Goal: Task Accomplishment & Management: Complete application form

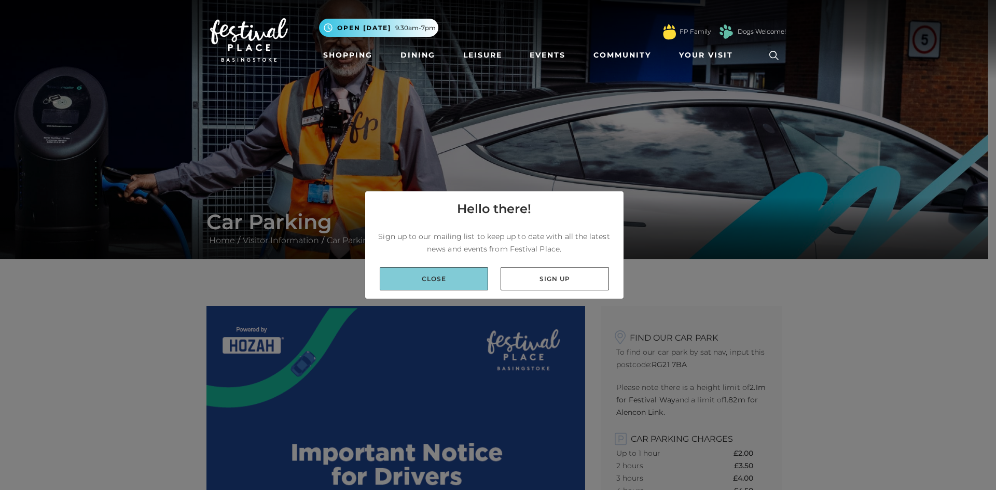
click at [462, 273] on link "Close" at bounding box center [434, 278] width 108 height 23
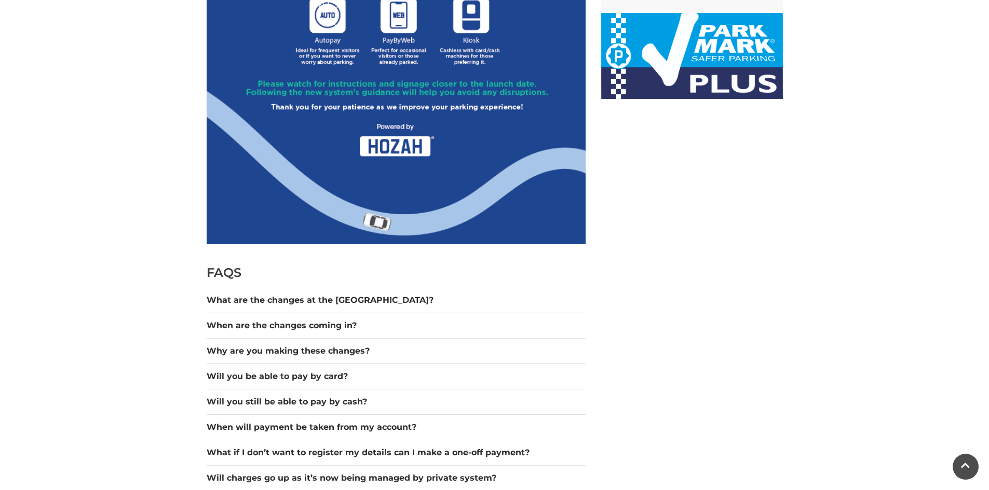
scroll to position [675, 0]
click at [317, 298] on button "What are the changes at the [GEOGRAPHIC_DATA]?" at bounding box center [396, 300] width 379 height 12
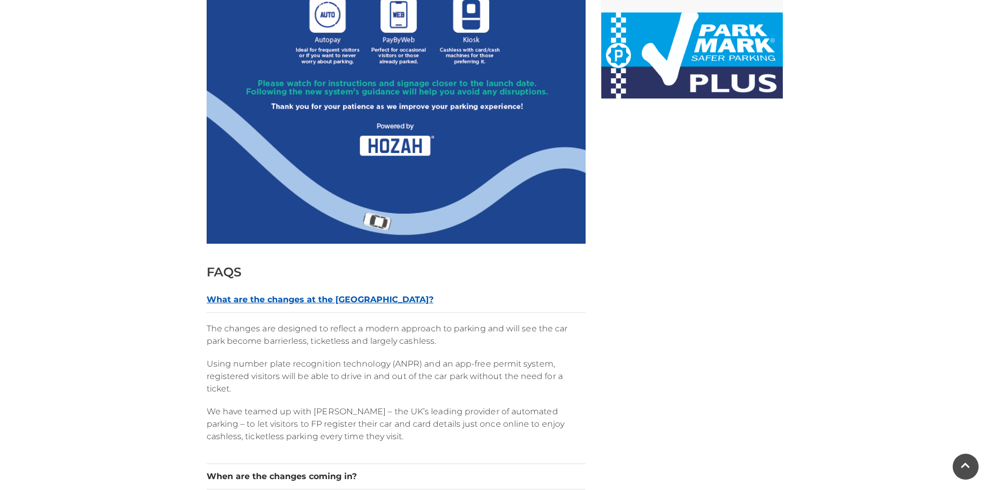
click at [317, 298] on button "What are the changes at the [GEOGRAPHIC_DATA]?" at bounding box center [396, 300] width 379 height 12
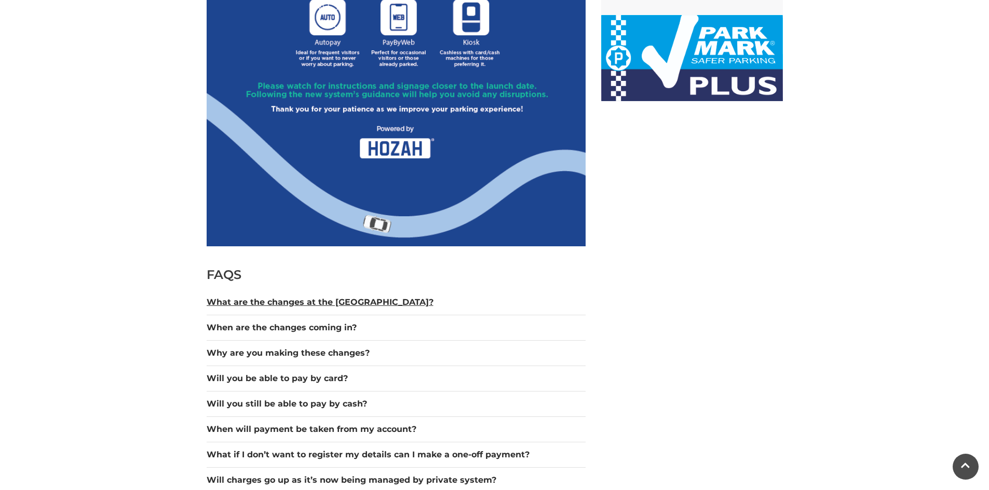
scroll to position [726, 0]
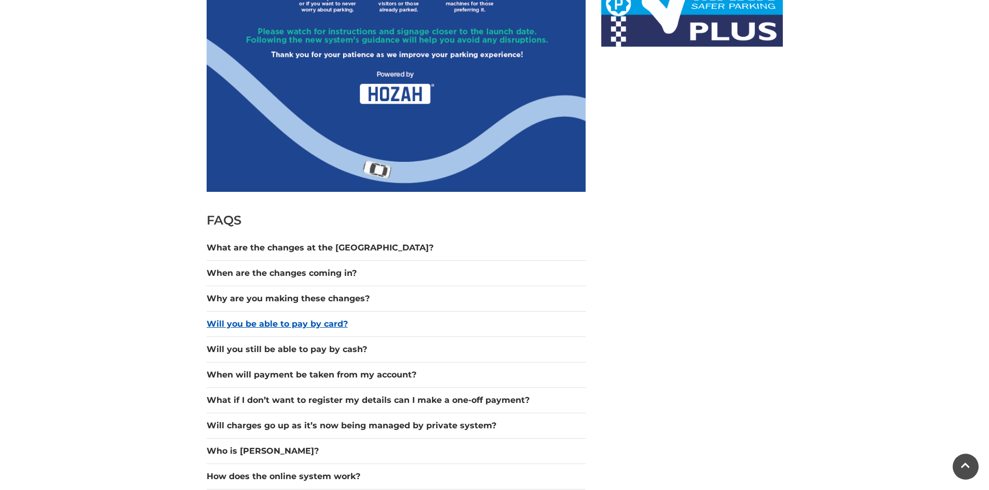
click at [339, 321] on button "Will you be able to pay by card?" at bounding box center [396, 324] width 379 height 12
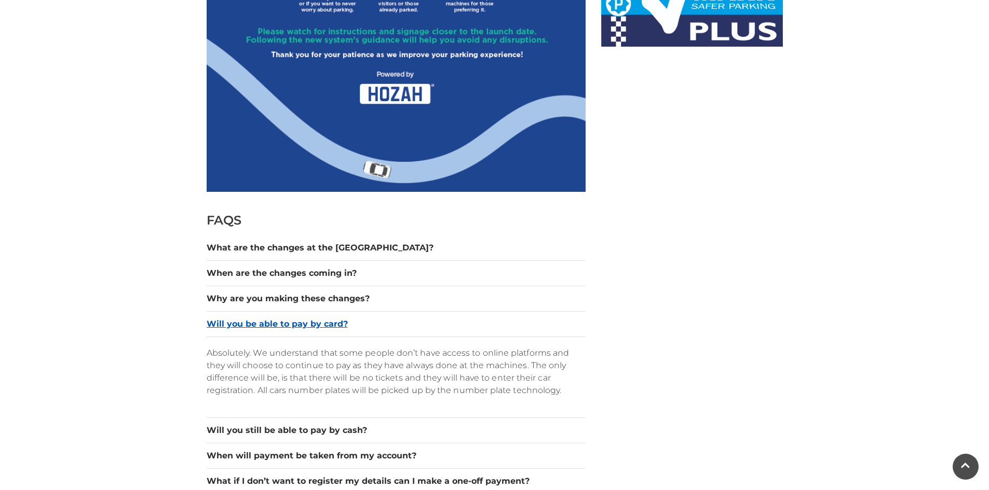
click at [339, 321] on button "Will you be able to pay by card?" at bounding box center [396, 324] width 379 height 12
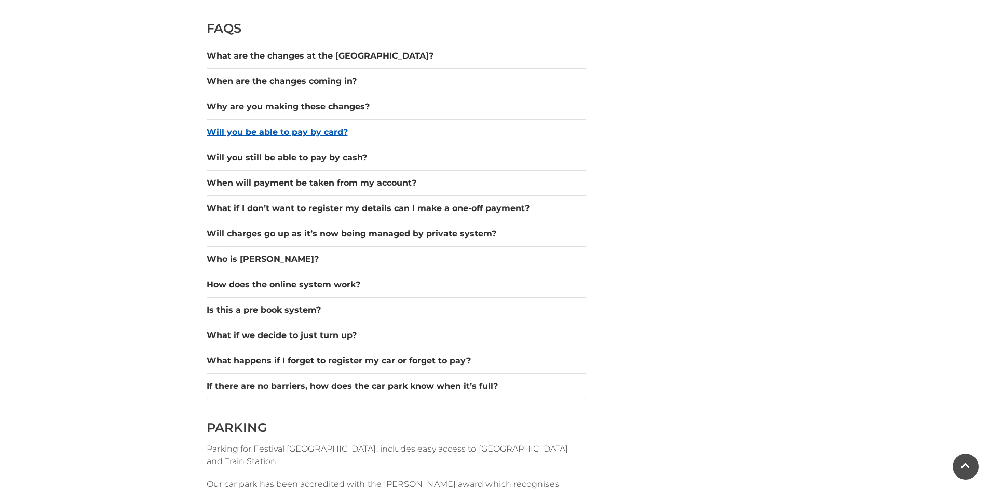
scroll to position [934, 0]
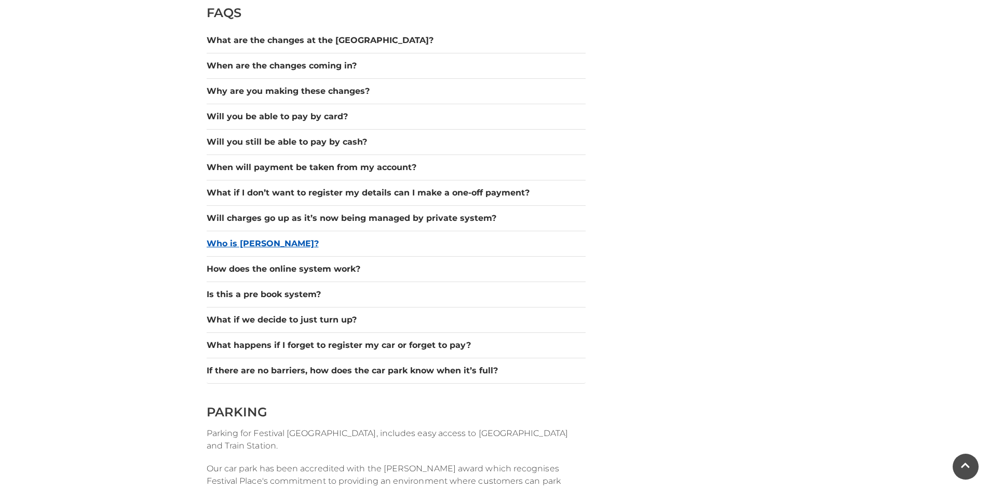
click at [268, 250] on button "Who is [PERSON_NAME]?" at bounding box center [396, 244] width 379 height 12
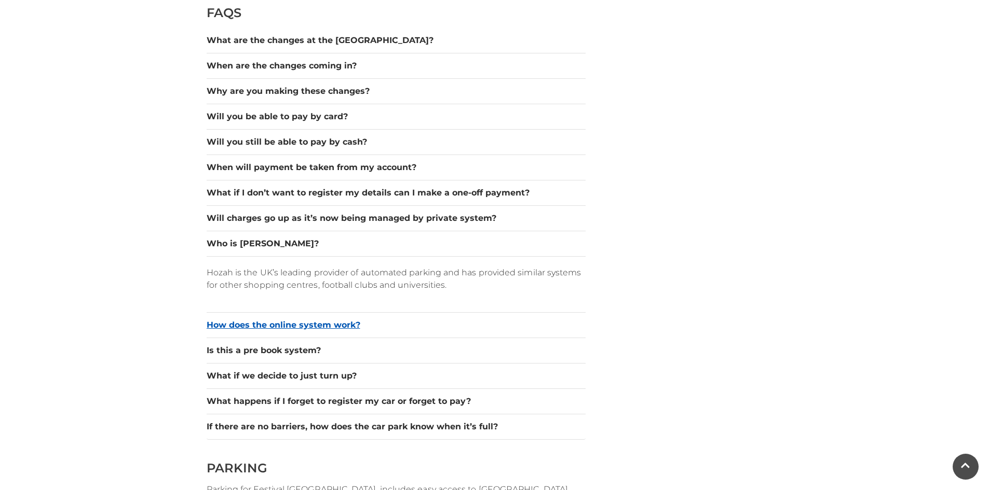
click at [306, 320] on button "How does the online system work?" at bounding box center [396, 325] width 379 height 12
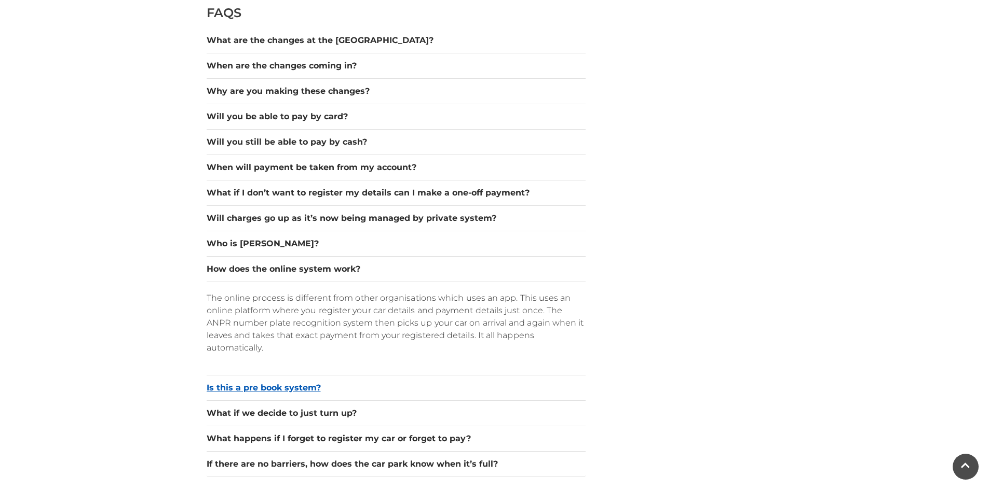
click at [302, 385] on button "Is this a pre book system?" at bounding box center [396, 388] width 379 height 12
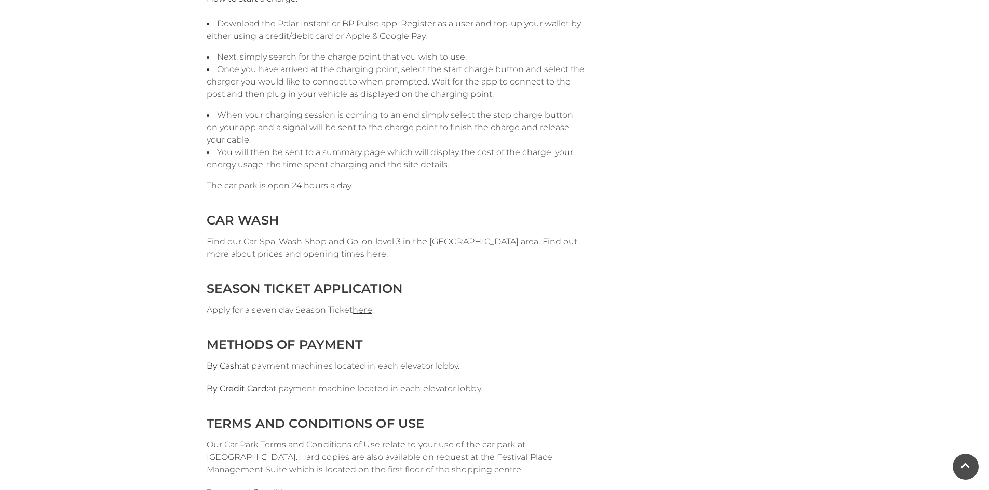
scroll to position [2024, 0]
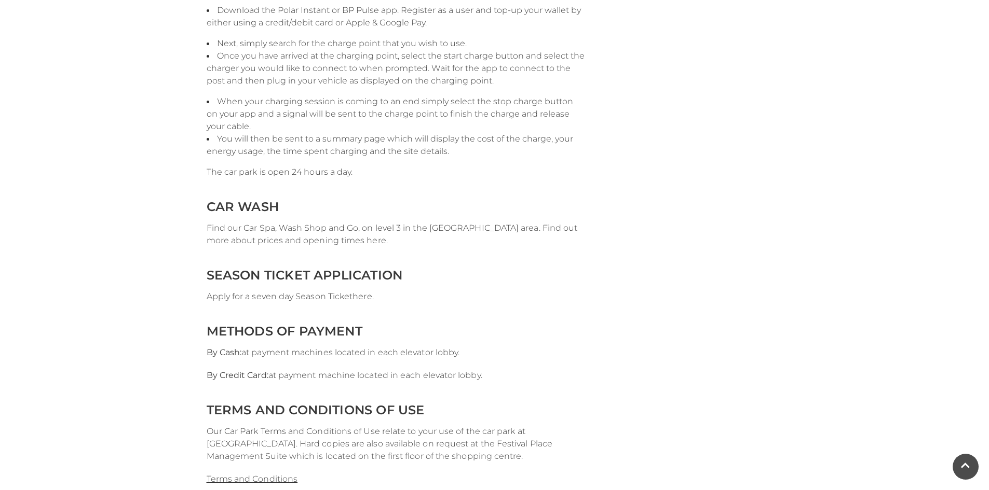
click at [363, 296] on link "here" at bounding box center [361, 297] width 19 height 10
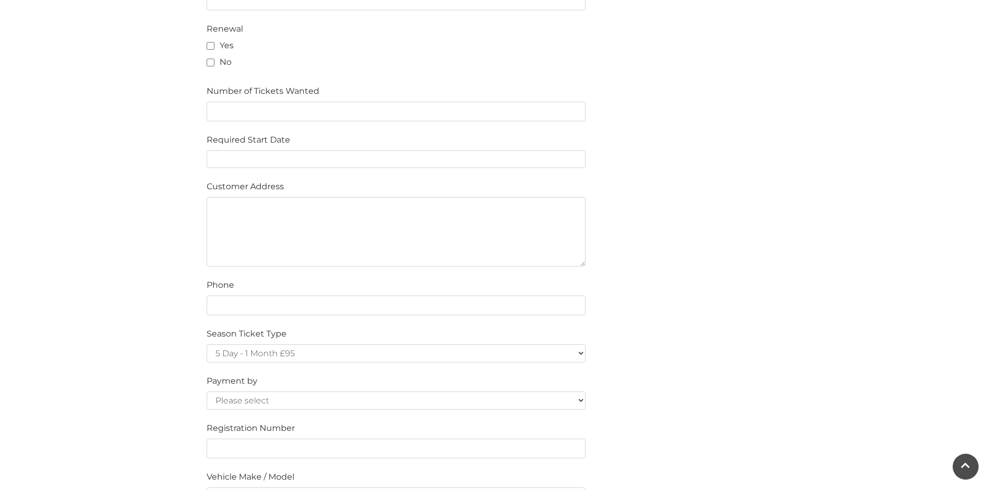
scroll to position [571, 0]
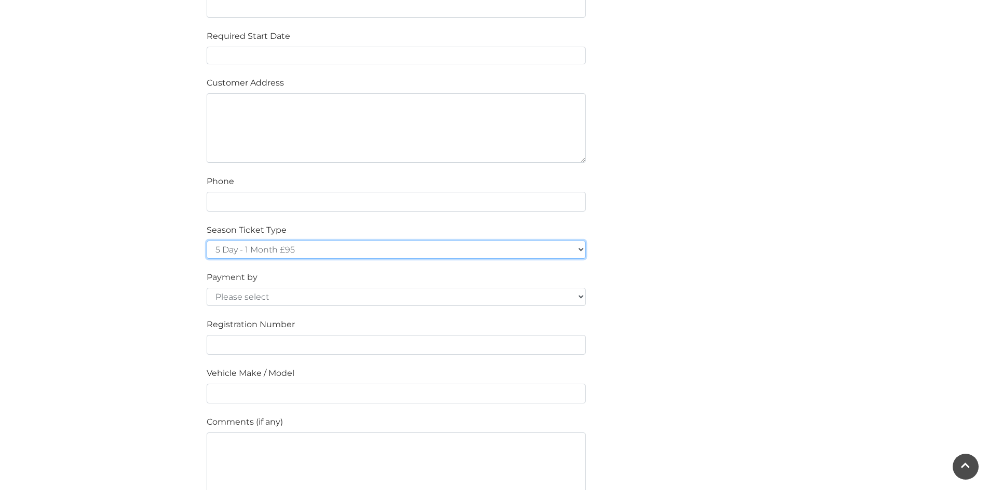
click at [378, 258] on select "5 Day - 1 Month £95 5 Day - 3 Months £270 (£90 a month standing order) 5 Day - …" at bounding box center [396, 250] width 379 height 18
click at [377, 258] on select "5 Day - 1 Month £95 5 Day - 3 Months £270 (£90 a month standing order) 5 Day - …" at bounding box center [396, 250] width 379 height 18
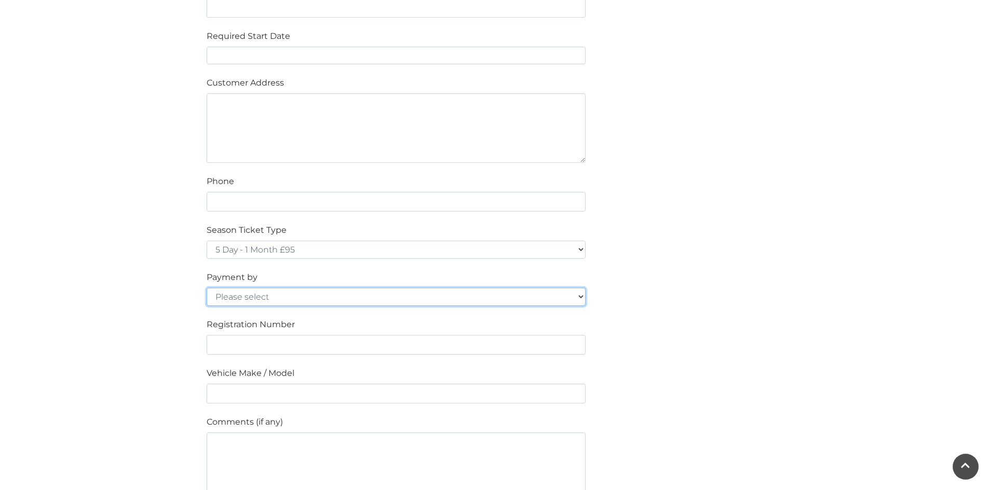
click at [266, 300] on select "Please select Cash Credit / Debit Card Invoice Standing Order" at bounding box center [396, 297] width 379 height 18
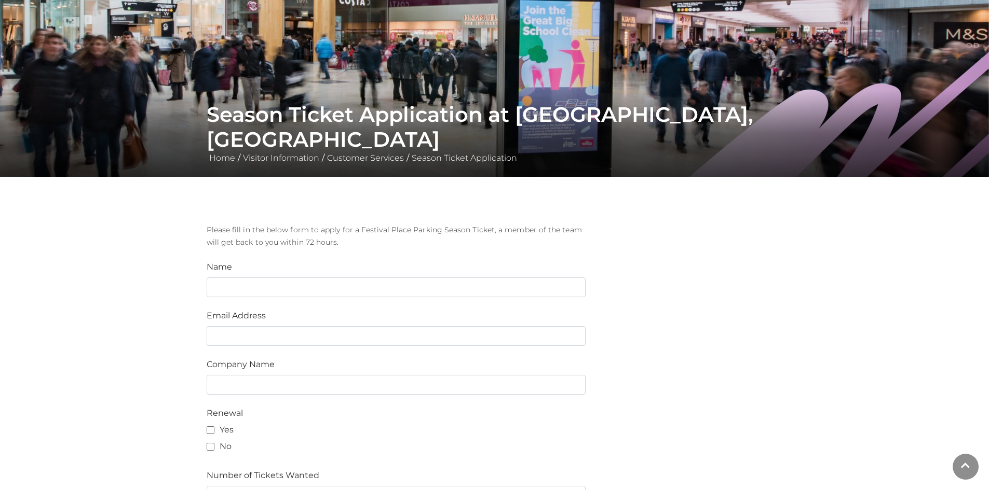
scroll to position [0, 0]
